Goal: Task Accomplishment & Management: Use online tool/utility

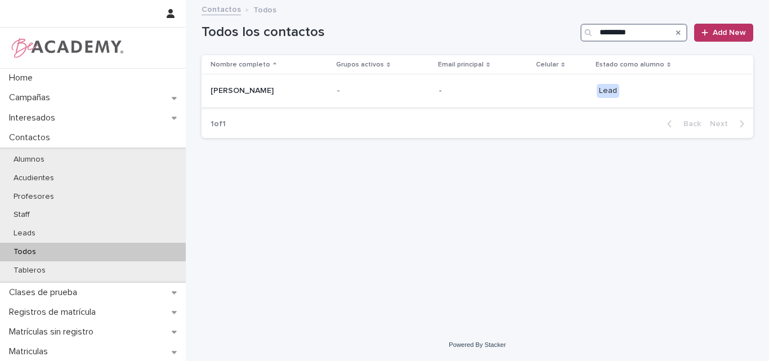
type input "*********"
click at [257, 90] on p "[PERSON_NAME]" at bounding box center [267, 91] width 113 height 10
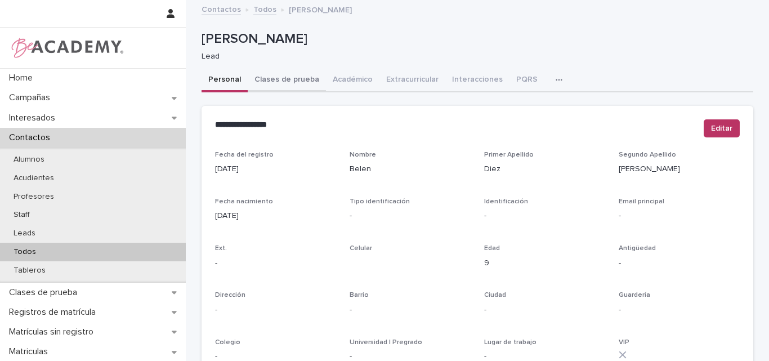
click at [277, 81] on button "Clases de prueba" at bounding box center [287, 81] width 78 height 24
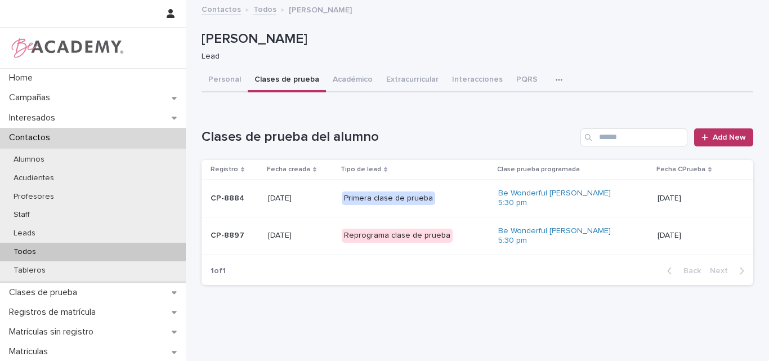
click at [233, 240] on div "CP-8897" at bounding box center [235, 235] width 48 height 19
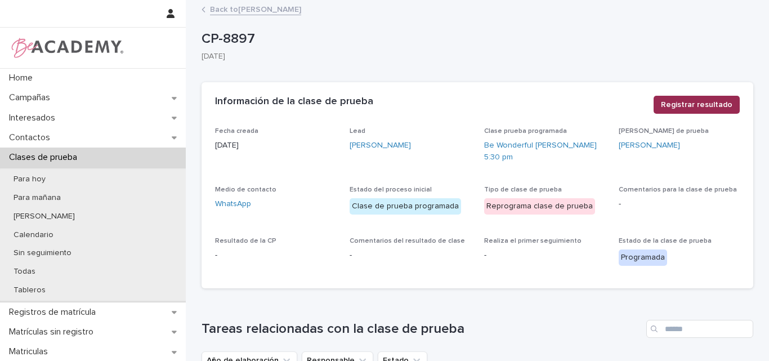
click at [694, 101] on span "Registrar resultado" at bounding box center [697, 104] width 72 height 11
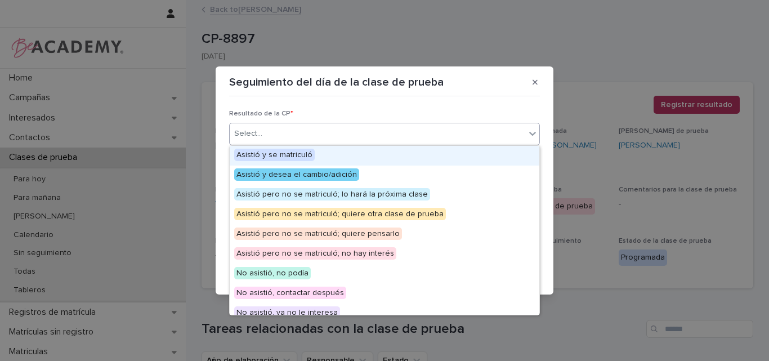
click at [395, 131] on div "Select..." at bounding box center [378, 133] width 296 height 19
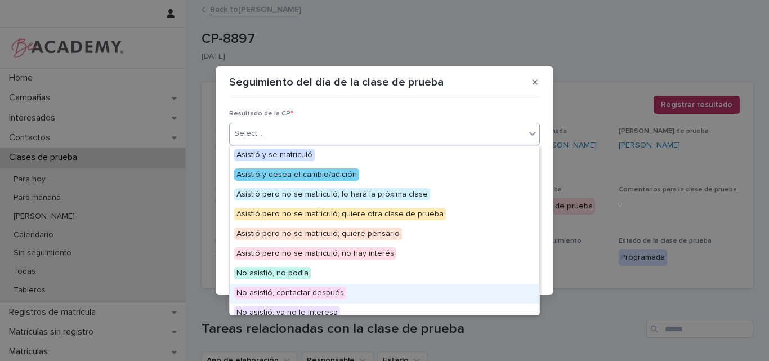
click at [306, 297] on span "No asistió, contactar después" at bounding box center [290, 293] width 112 height 12
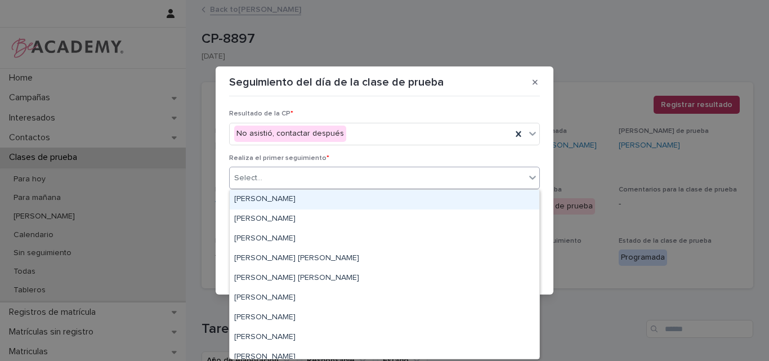
click at [312, 187] on div "Select..." at bounding box center [378, 178] width 296 height 19
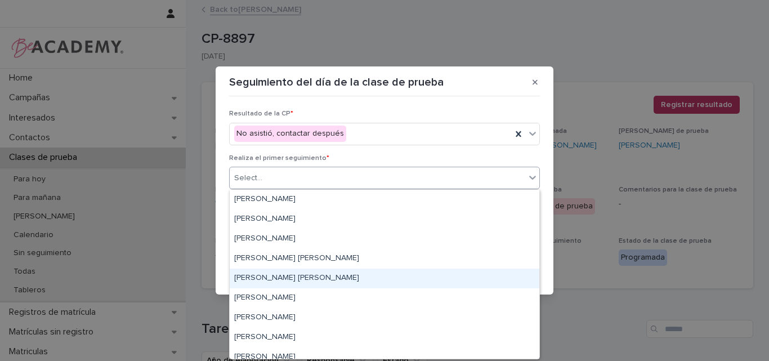
click at [253, 275] on div "[PERSON_NAME] [PERSON_NAME]" at bounding box center [385, 279] width 310 height 20
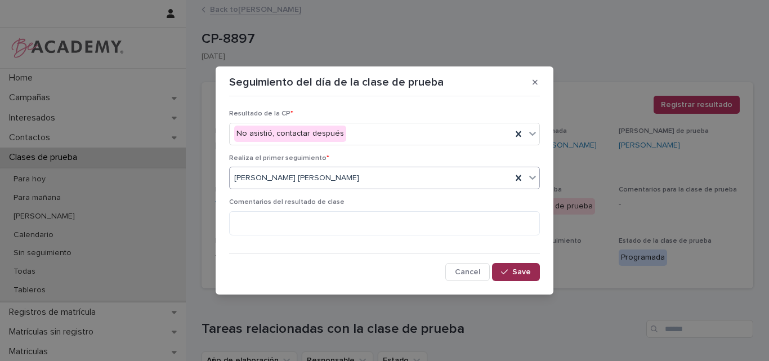
click at [506, 268] on icon "button" at bounding box center [504, 272] width 7 height 8
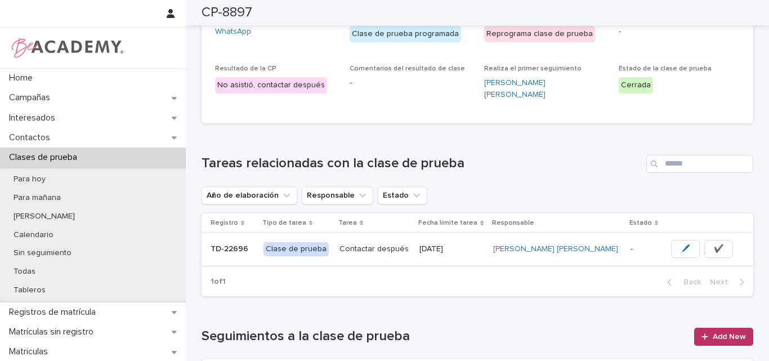
scroll to position [169, 0]
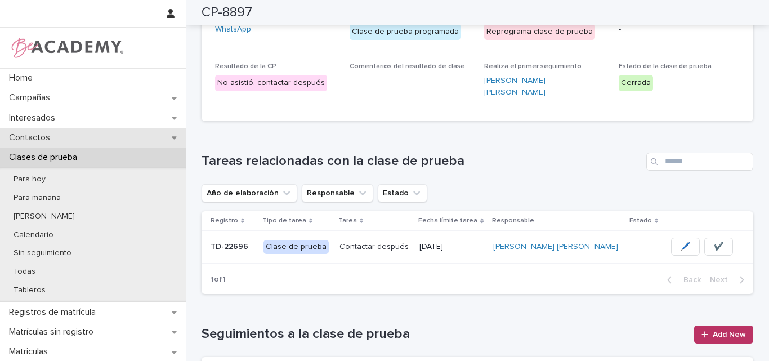
click at [47, 136] on p "Contactos" at bounding box center [32, 137] width 55 height 11
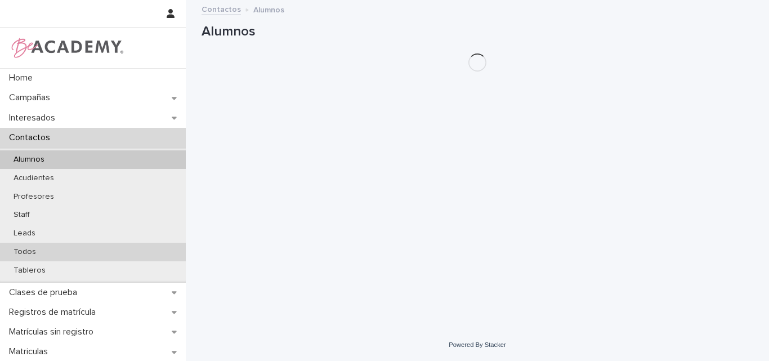
click at [48, 252] on div "Todos" at bounding box center [93, 252] width 186 height 19
